Goal: Find specific page/section: Find specific page/section

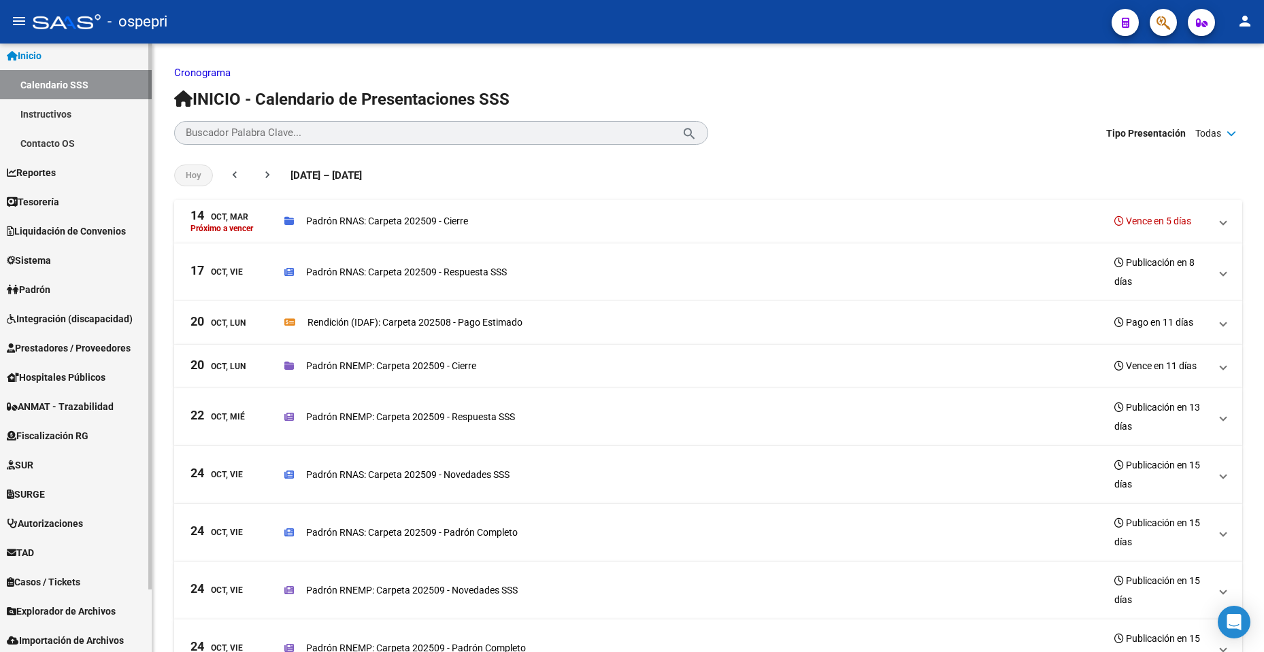
scroll to position [69, 0]
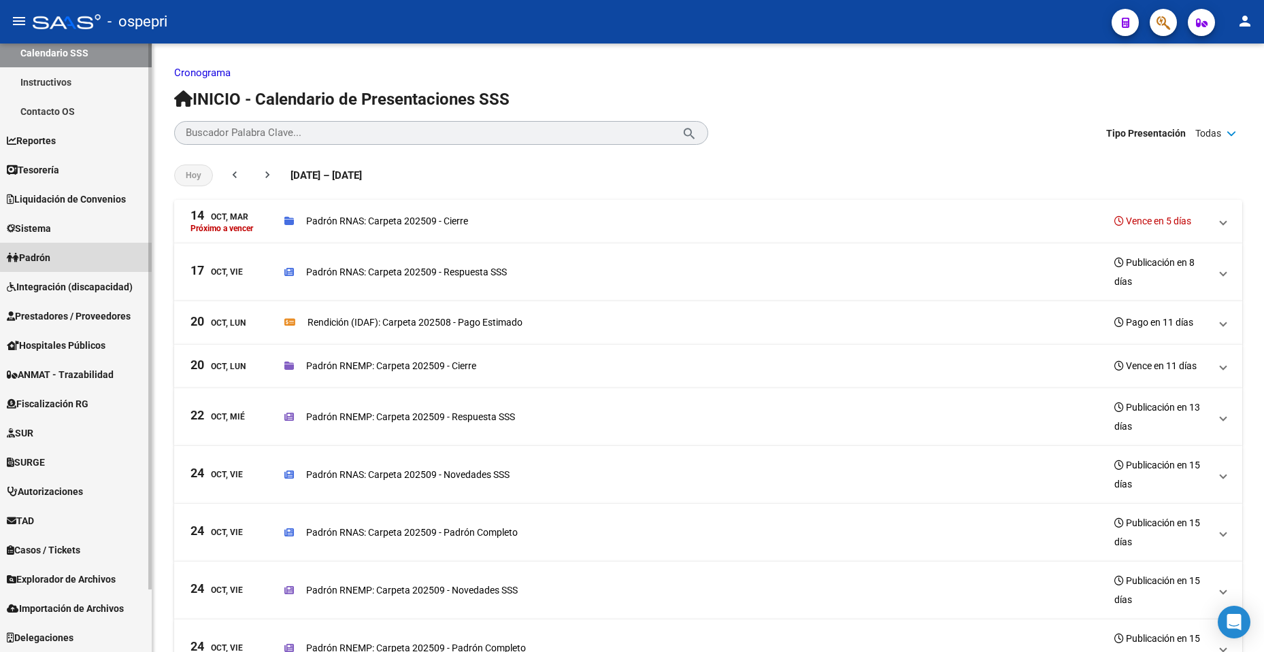
click at [83, 253] on link "Padrón" at bounding box center [76, 257] width 152 height 29
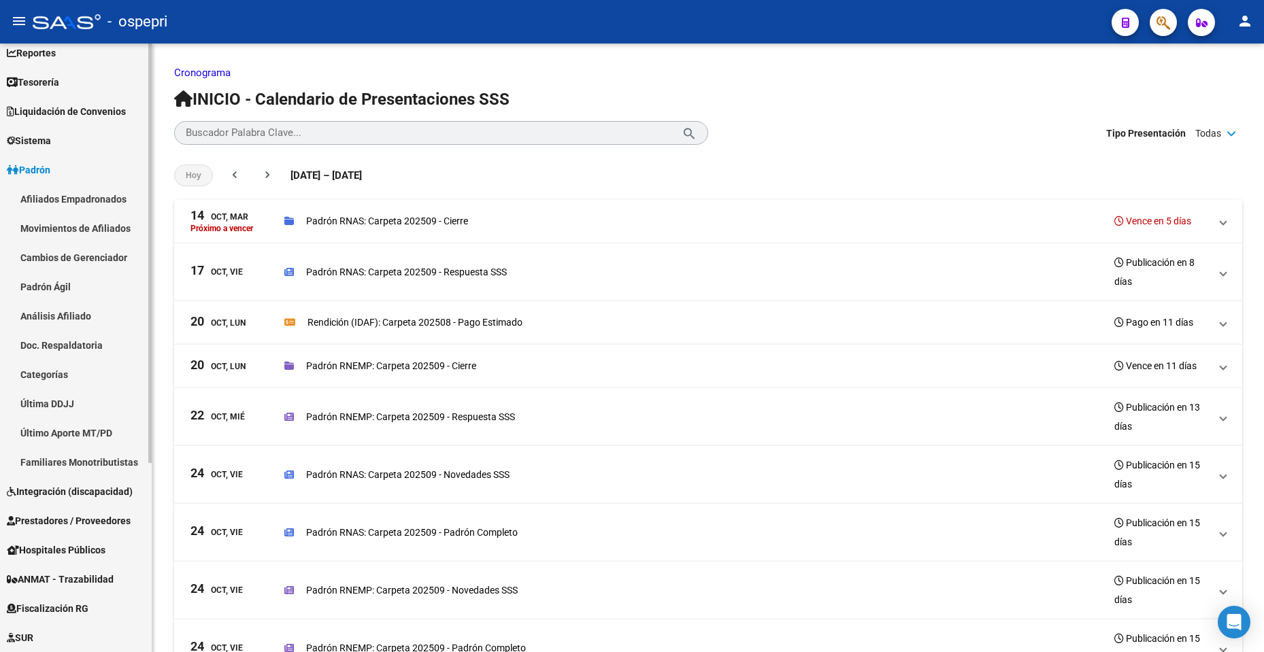
click at [72, 173] on link "Padrón" at bounding box center [76, 169] width 152 height 29
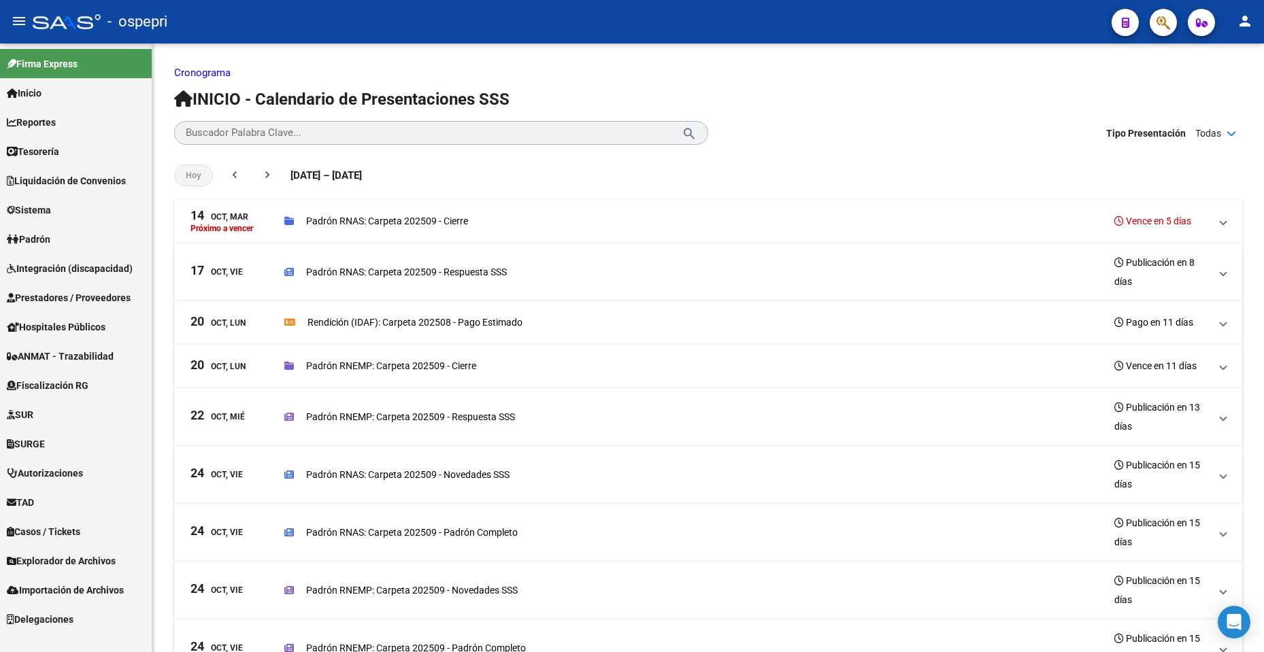
scroll to position [0, 0]
click at [122, 299] on span "Prestadores / Proveedores" at bounding box center [69, 297] width 124 height 15
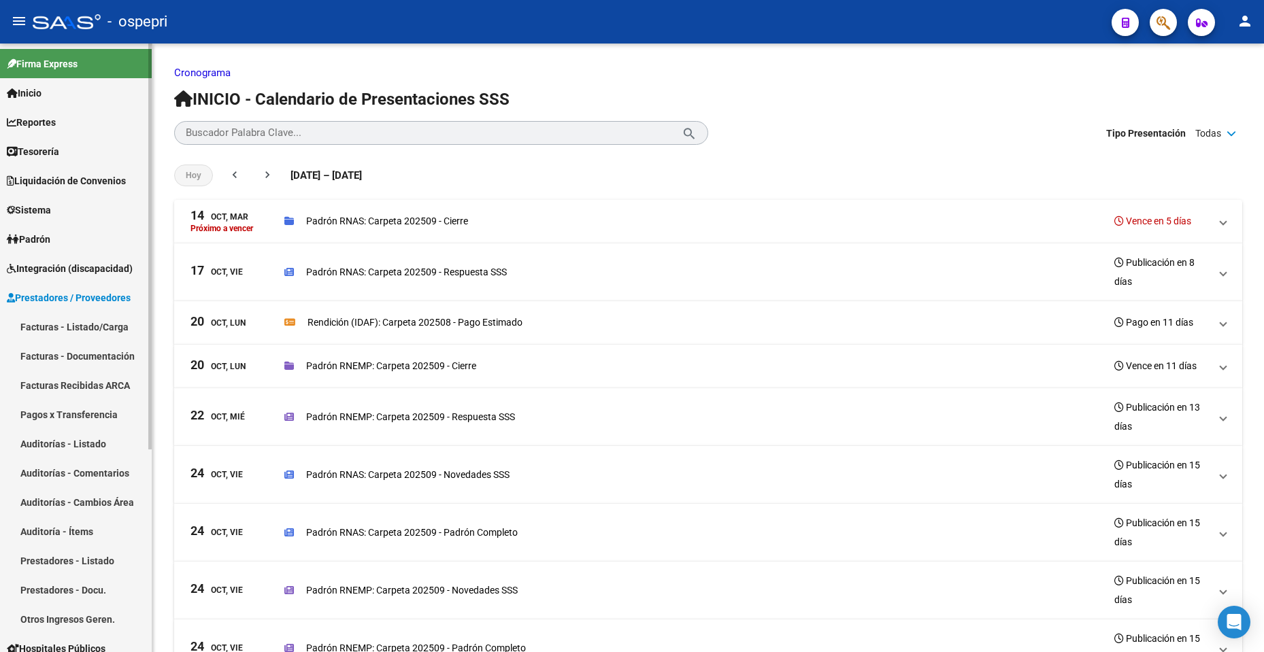
click at [78, 292] on span "Prestadores / Proveedores" at bounding box center [69, 297] width 124 height 15
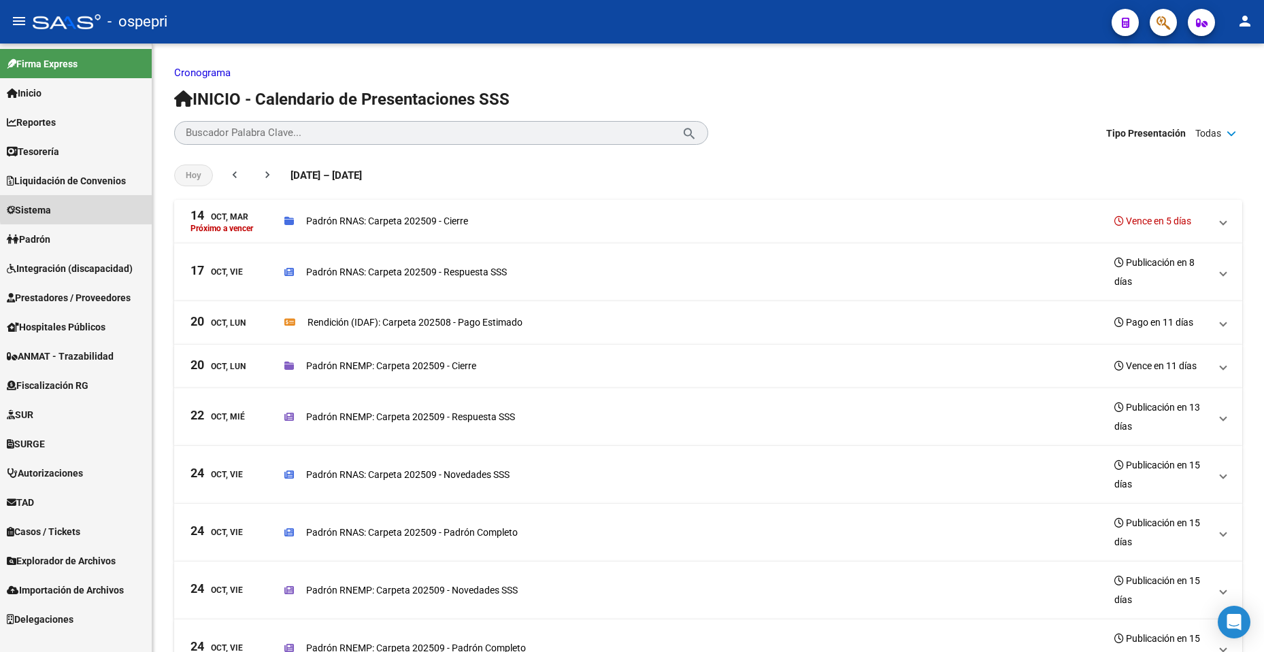
click at [121, 204] on link "Sistema" at bounding box center [76, 209] width 152 height 29
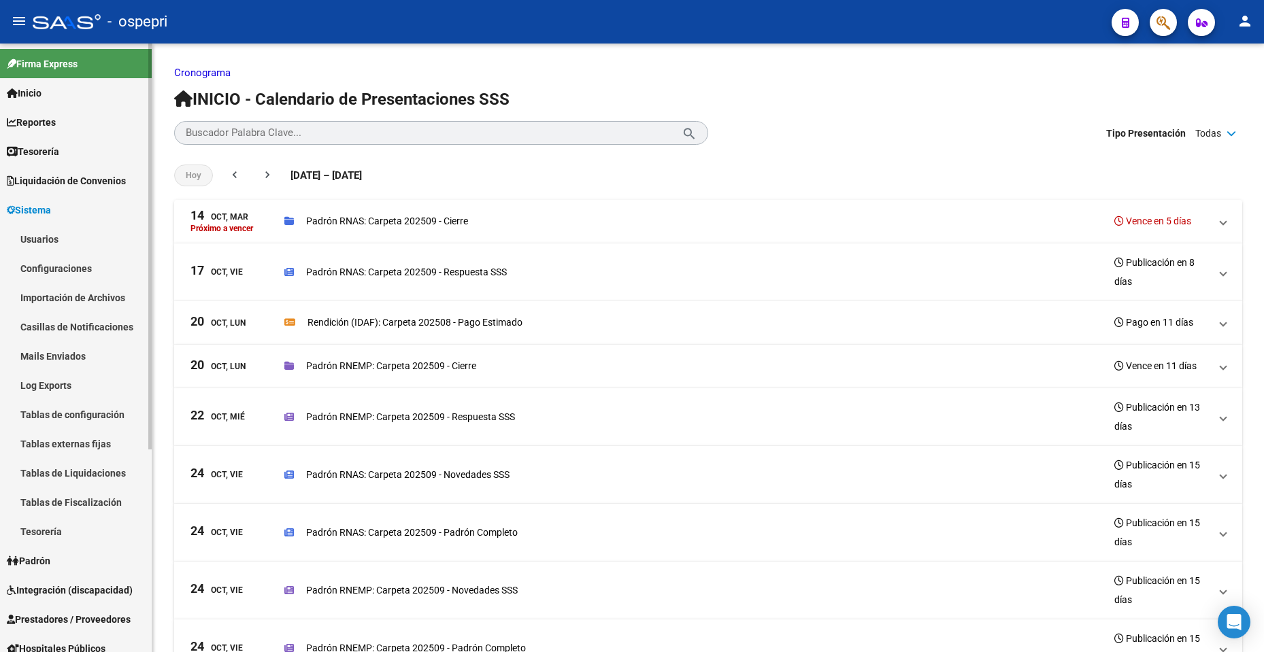
click at [121, 203] on link "Sistema" at bounding box center [76, 209] width 152 height 29
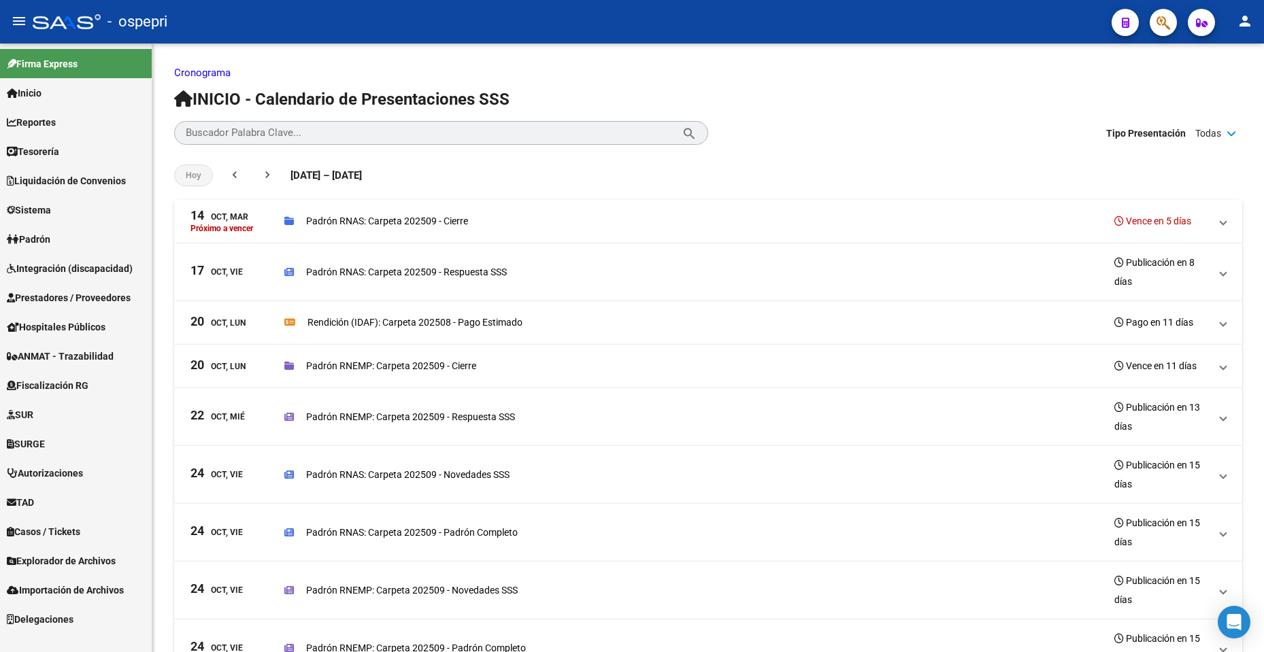
click at [56, 97] on link "Inicio" at bounding box center [76, 92] width 152 height 29
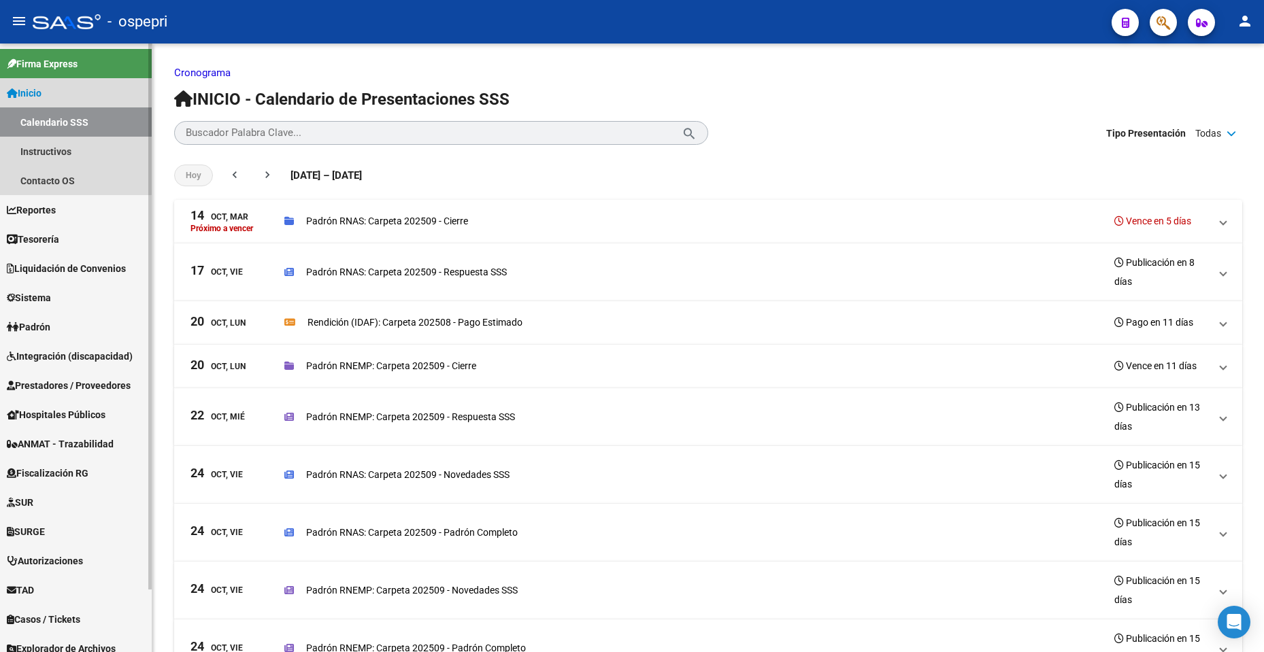
click at [56, 97] on link "Inicio" at bounding box center [76, 92] width 152 height 29
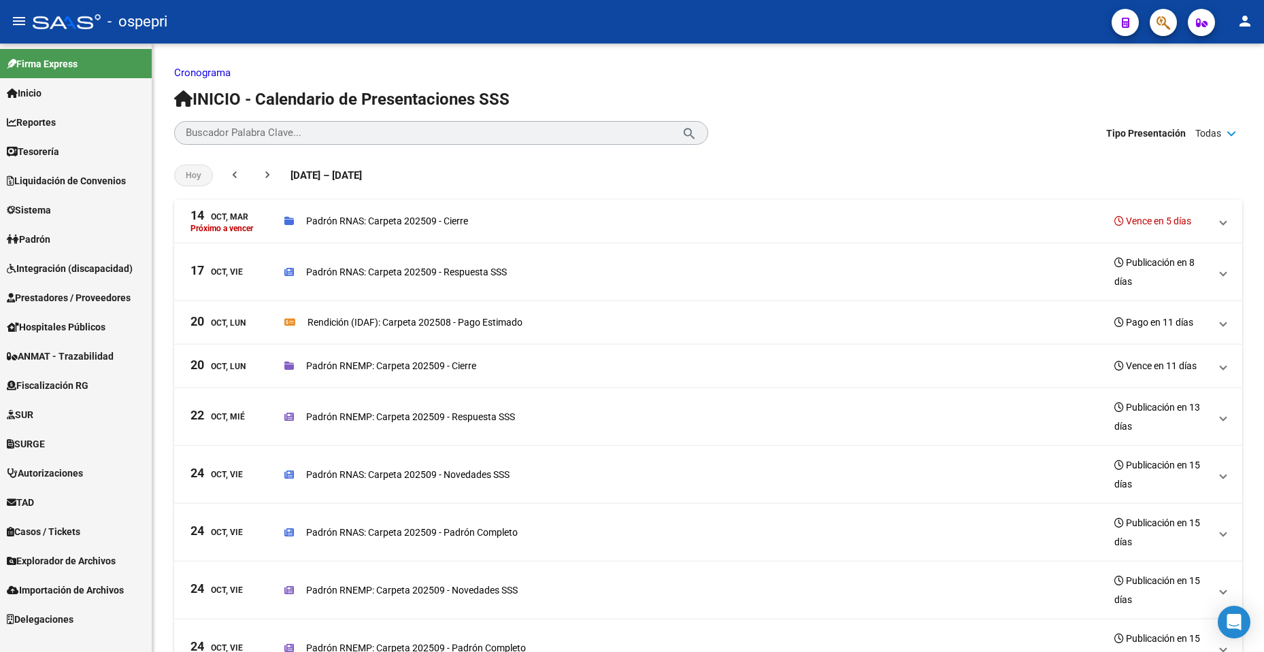
click at [51, 210] on span "Sistema" at bounding box center [29, 210] width 44 height 15
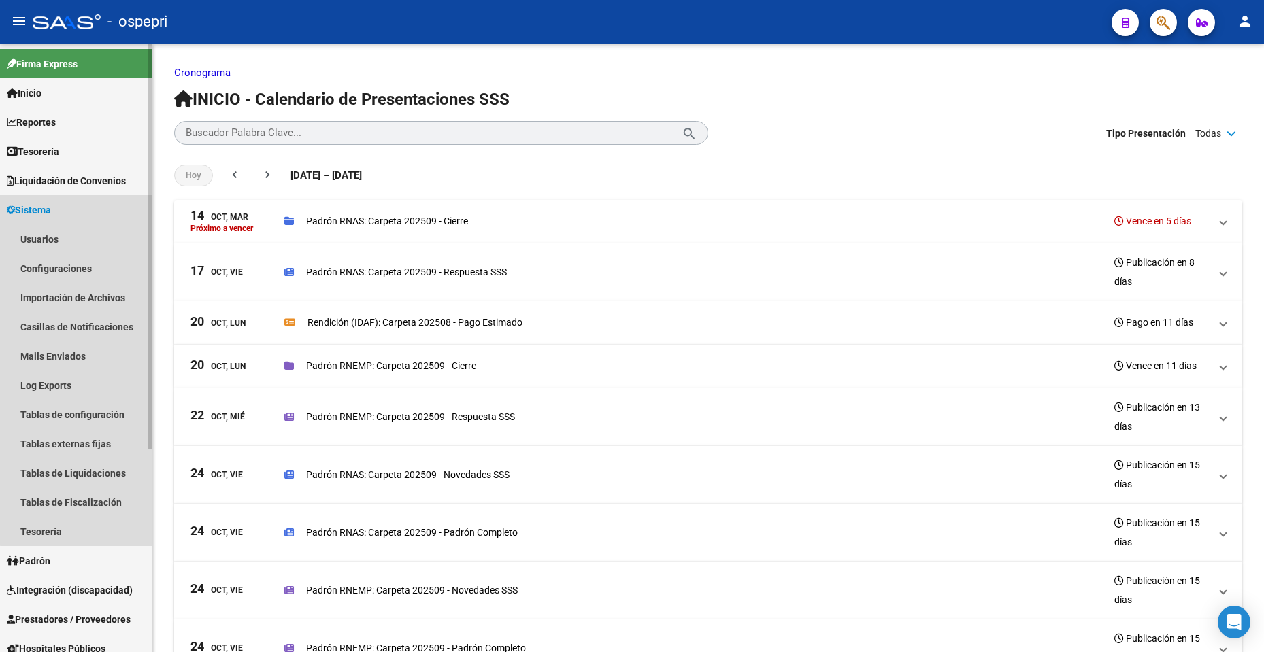
click at [91, 197] on link "Sistema" at bounding box center [76, 209] width 152 height 29
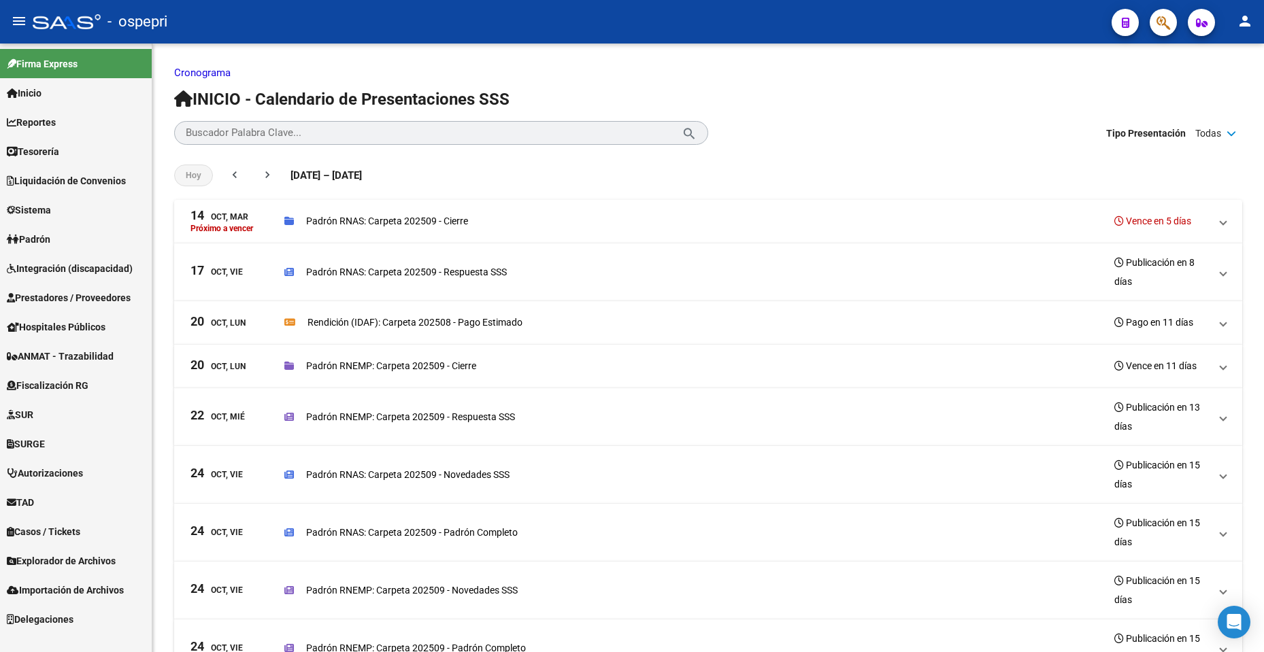
click at [111, 203] on link "Sistema" at bounding box center [76, 209] width 152 height 29
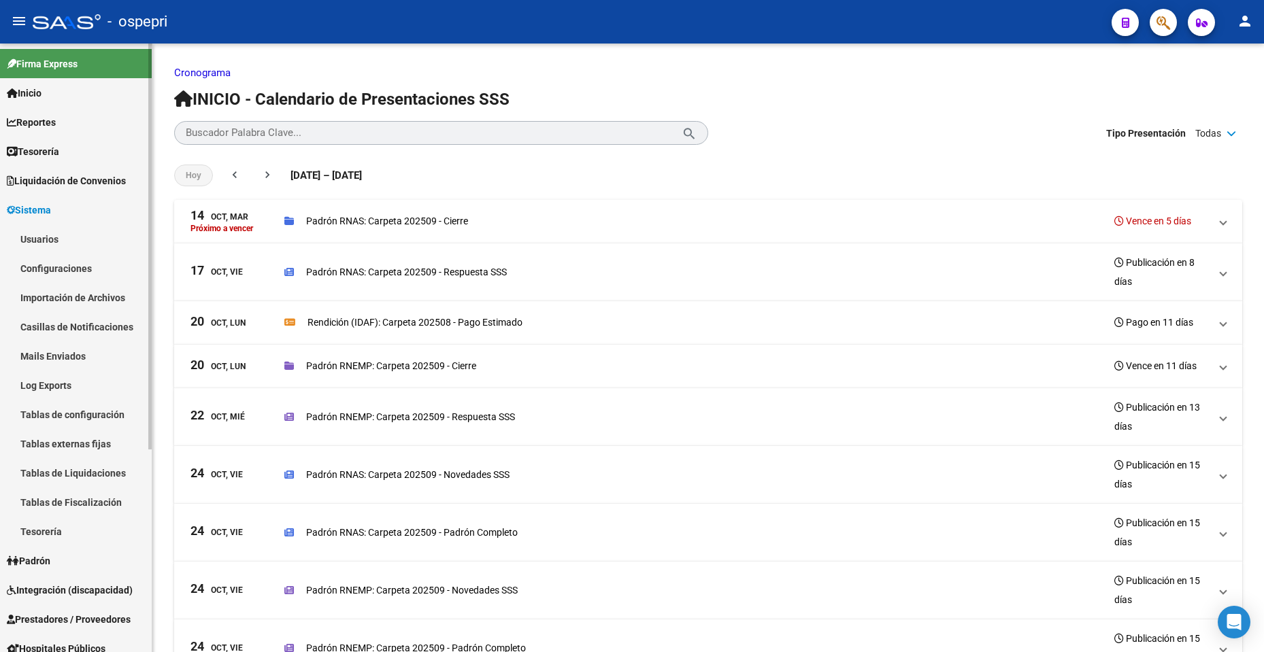
click at [54, 231] on link "Usuarios" at bounding box center [76, 239] width 152 height 29
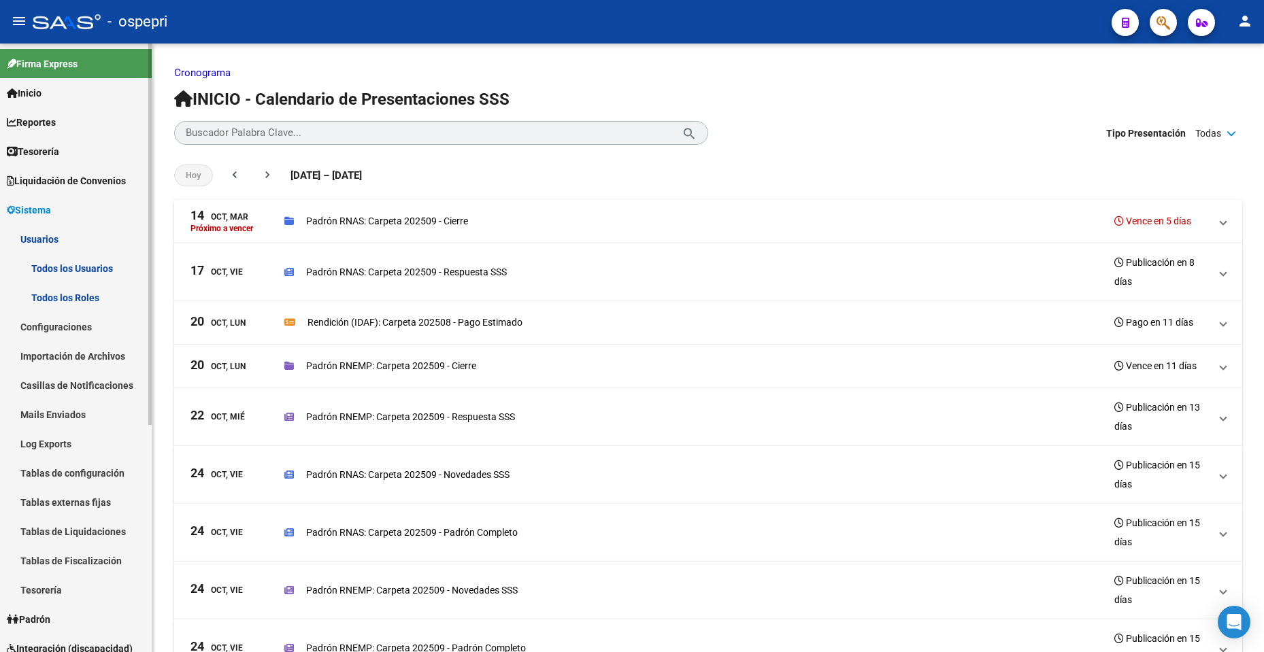
click at [87, 258] on link "Todos los Usuarios" at bounding box center [76, 268] width 152 height 29
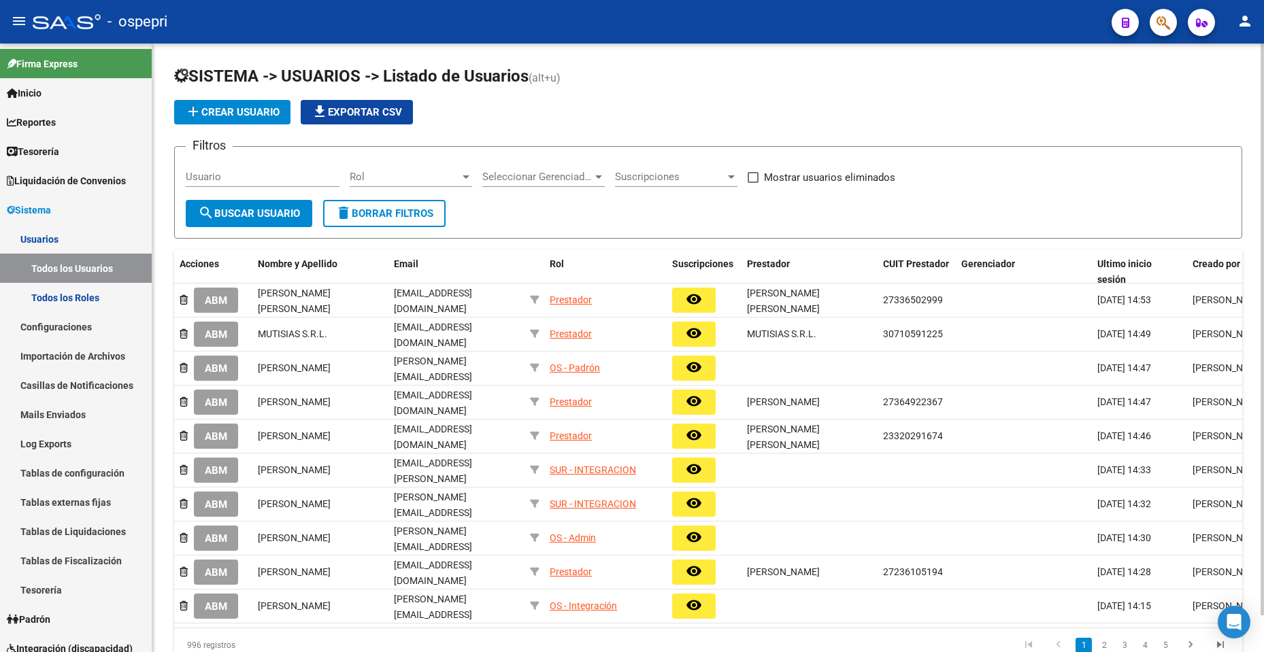
click at [787, 80] on h1 "SISTEMA -> USUARIOS -> Listado de Usuarios (alt+u)" at bounding box center [708, 77] width 1068 height 24
